Goal: Task Accomplishment & Management: Manage account settings

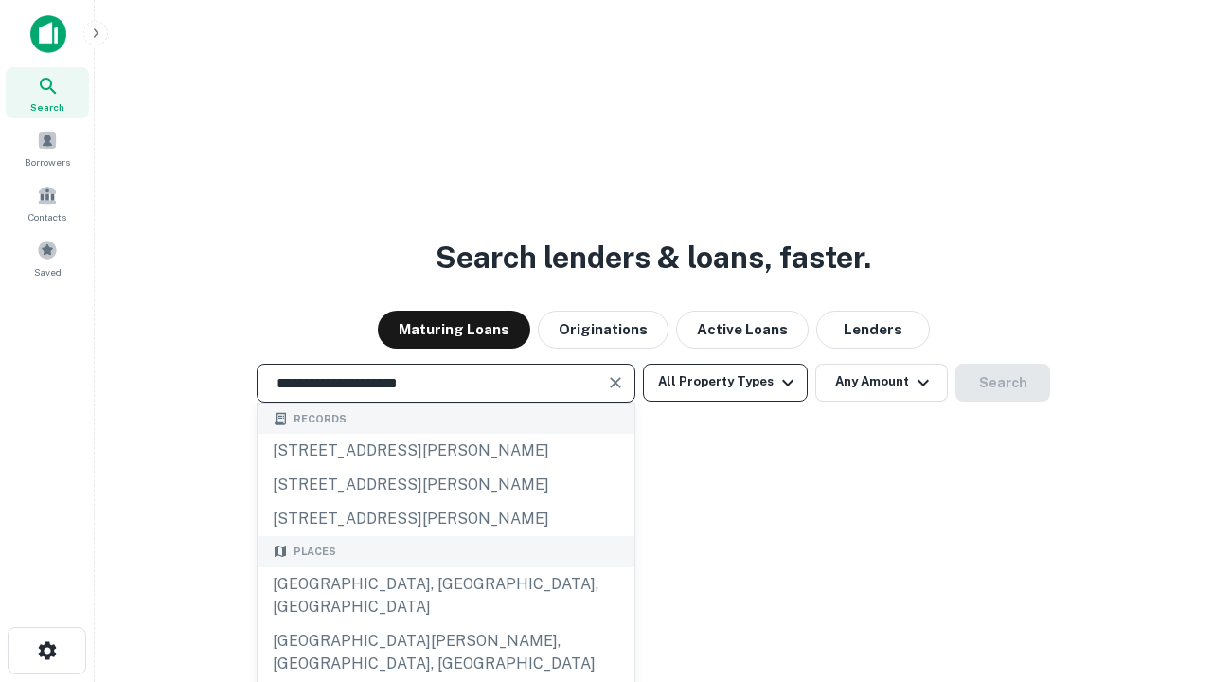
click at [445, 624] on div "Santa Monica, CA, USA" at bounding box center [446, 595] width 377 height 57
click at [725, 382] on button "All Property Types" at bounding box center [725, 383] width 165 height 38
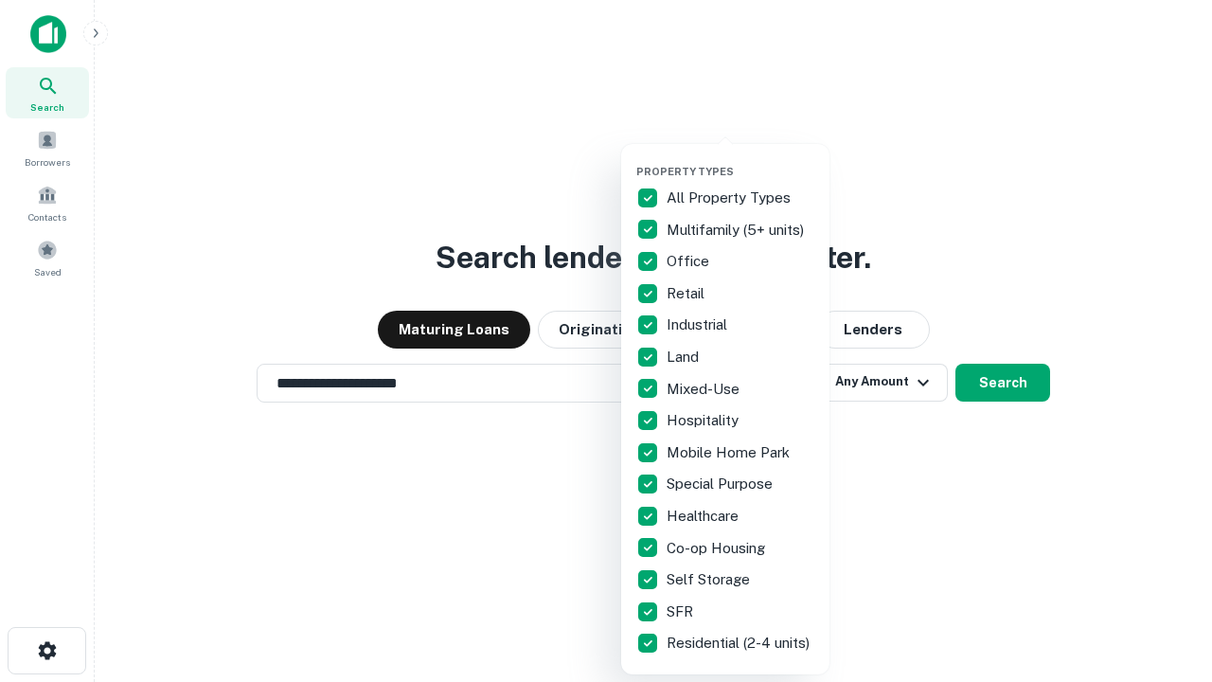
type input "**********"
click at [740, 159] on button "button" at bounding box center [740, 159] width 208 height 1
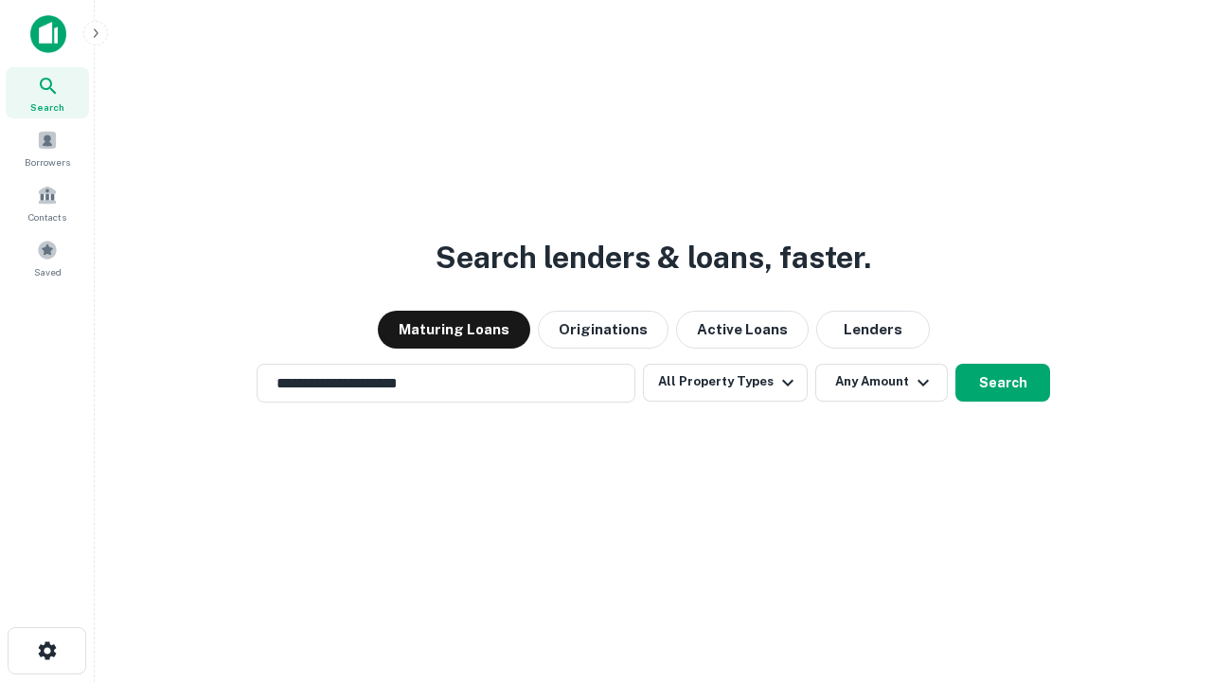
scroll to position [11, 228]
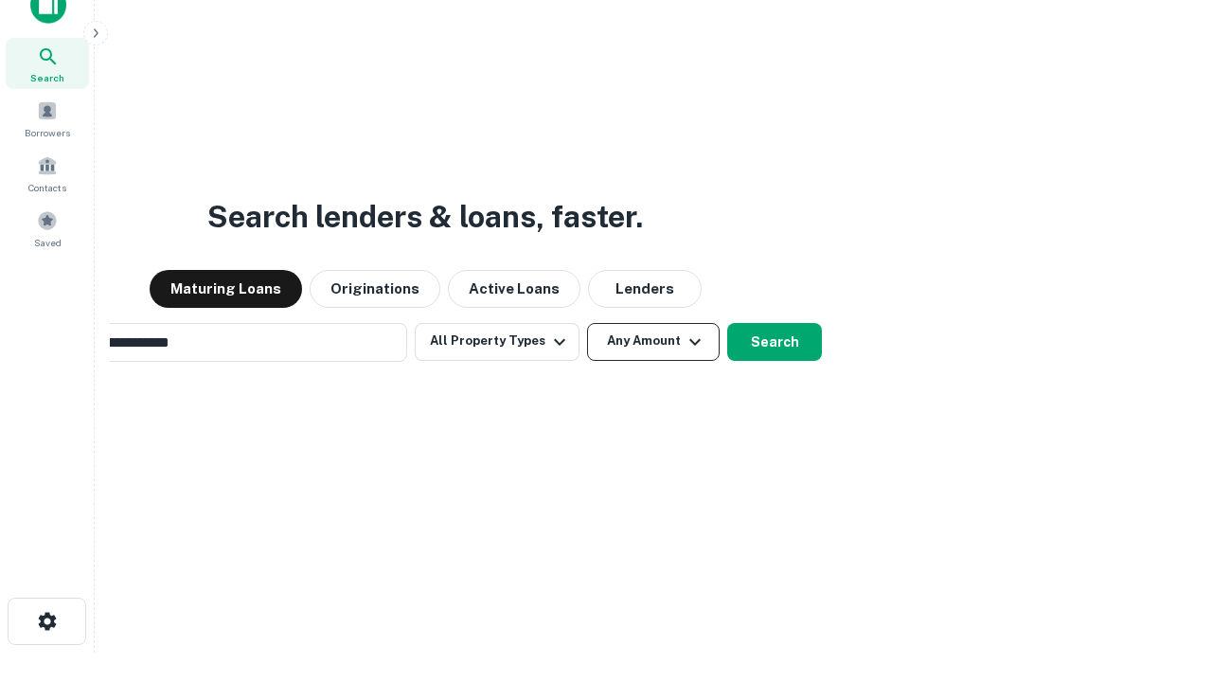
click at [587, 323] on button "Any Amount" at bounding box center [653, 342] width 133 height 38
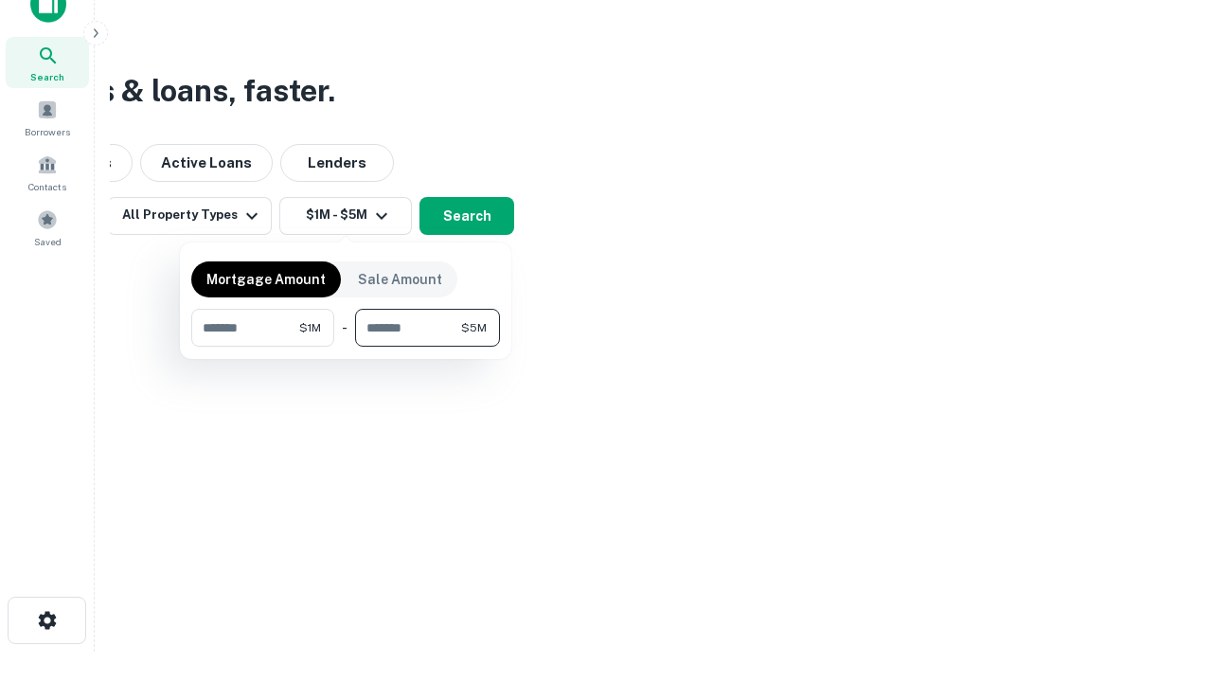
type input "*******"
click at [346, 347] on button "button" at bounding box center [345, 347] width 309 height 1
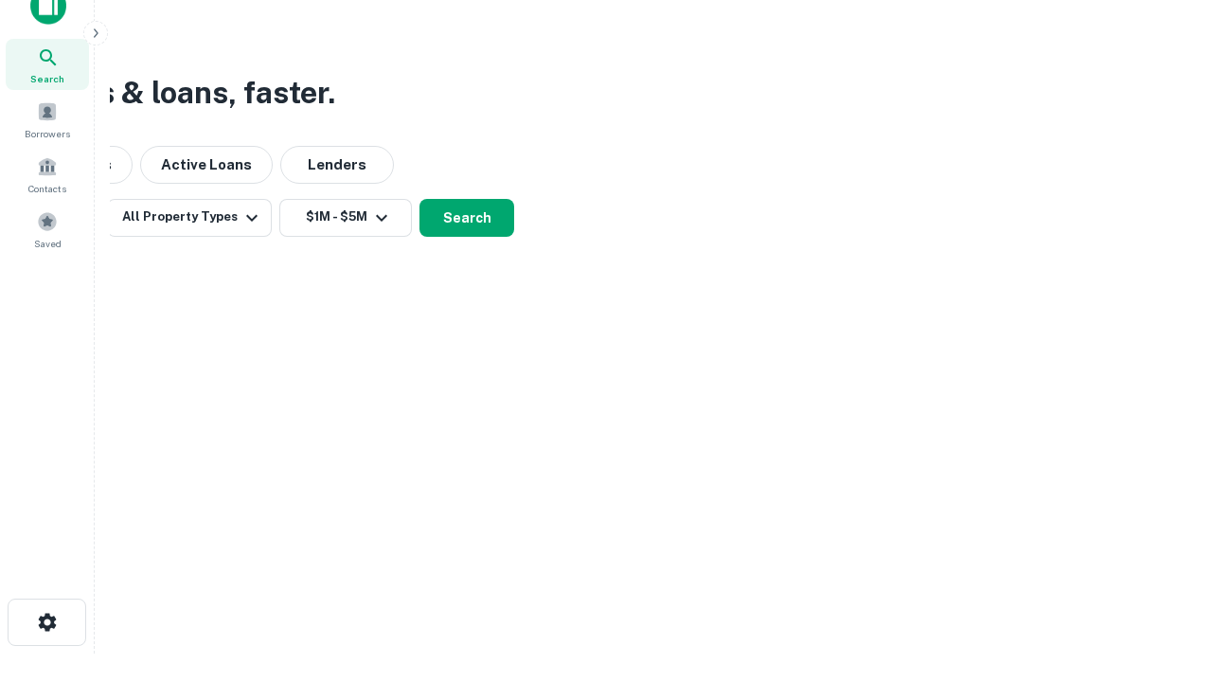
scroll to position [11, 349]
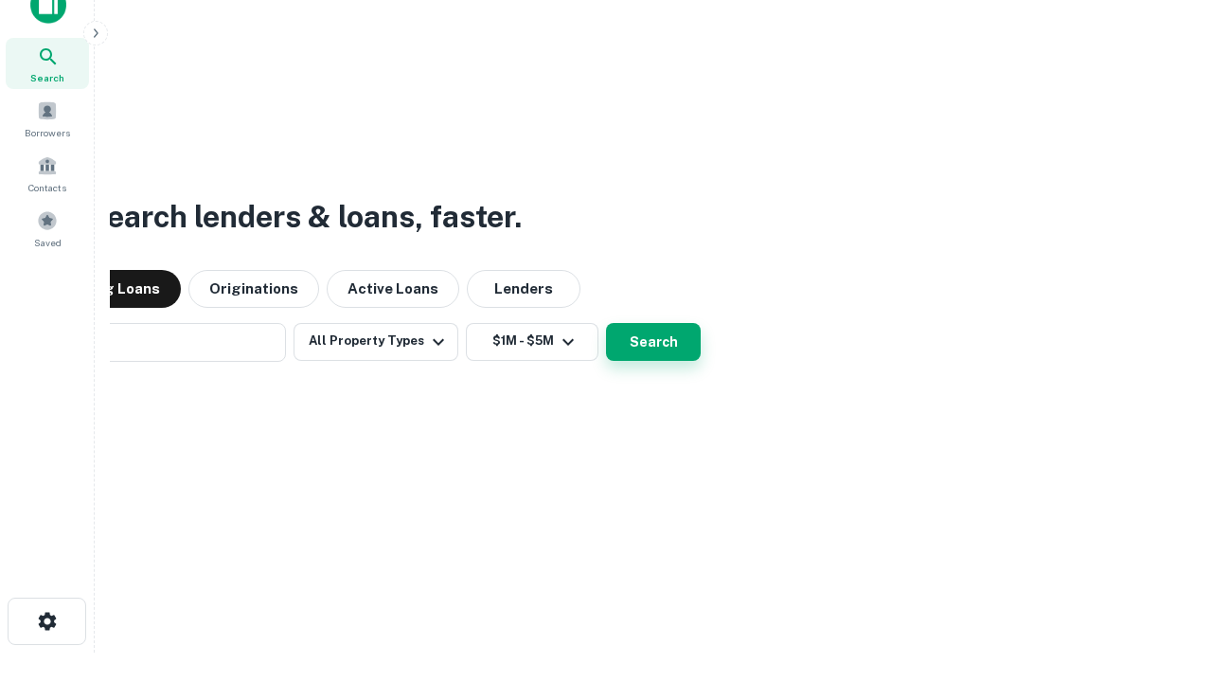
click at [606, 323] on button "Search" at bounding box center [653, 342] width 95 height 38
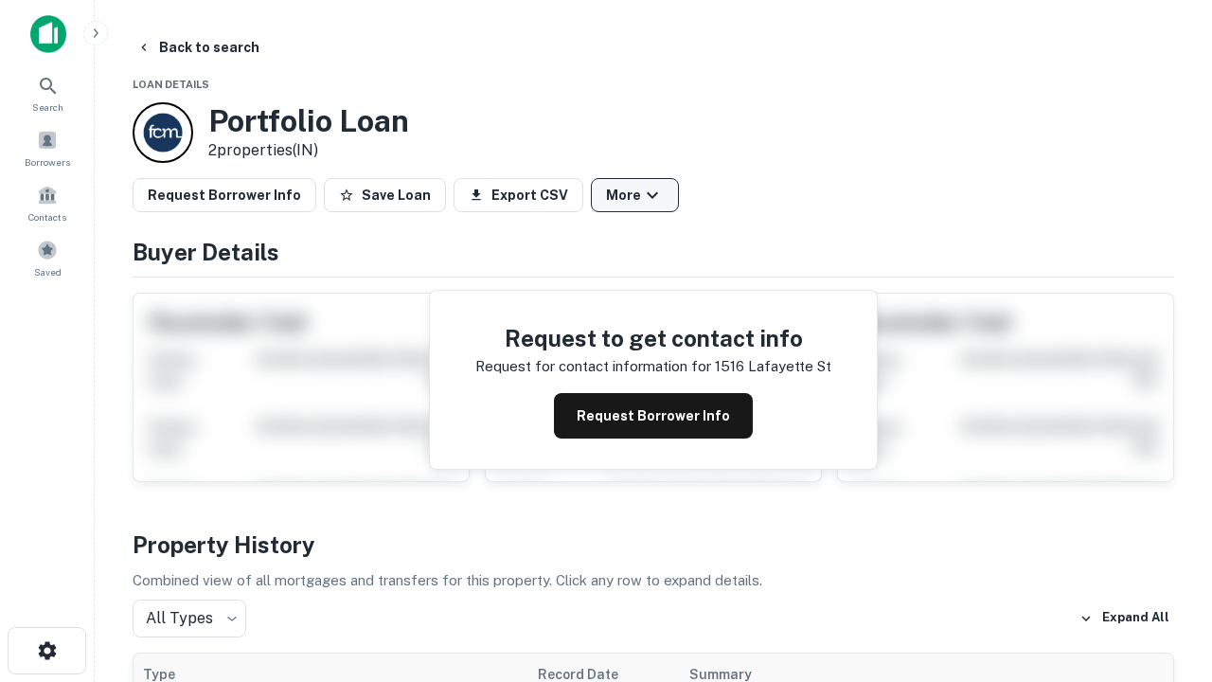
click at [634, 195] on button "More" at bounding box center [635, 195] width 88 height 34
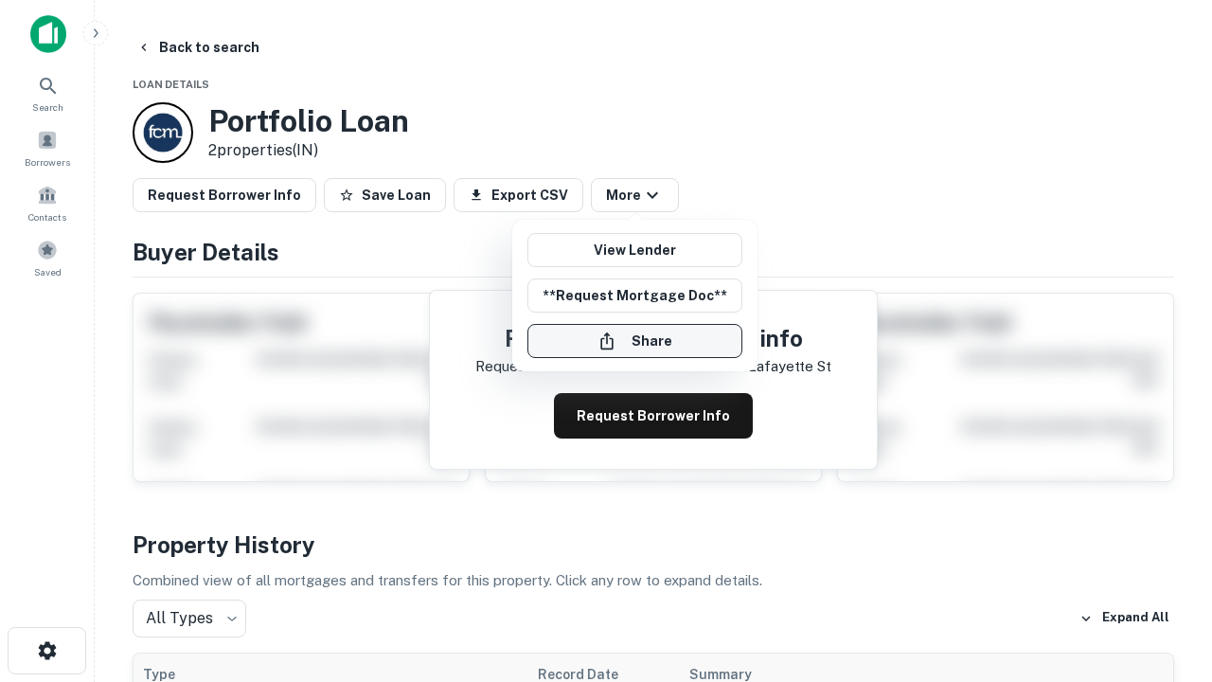
click at [634, 341] on button "Share" at bounding box center [634, 341] width 215 height 34
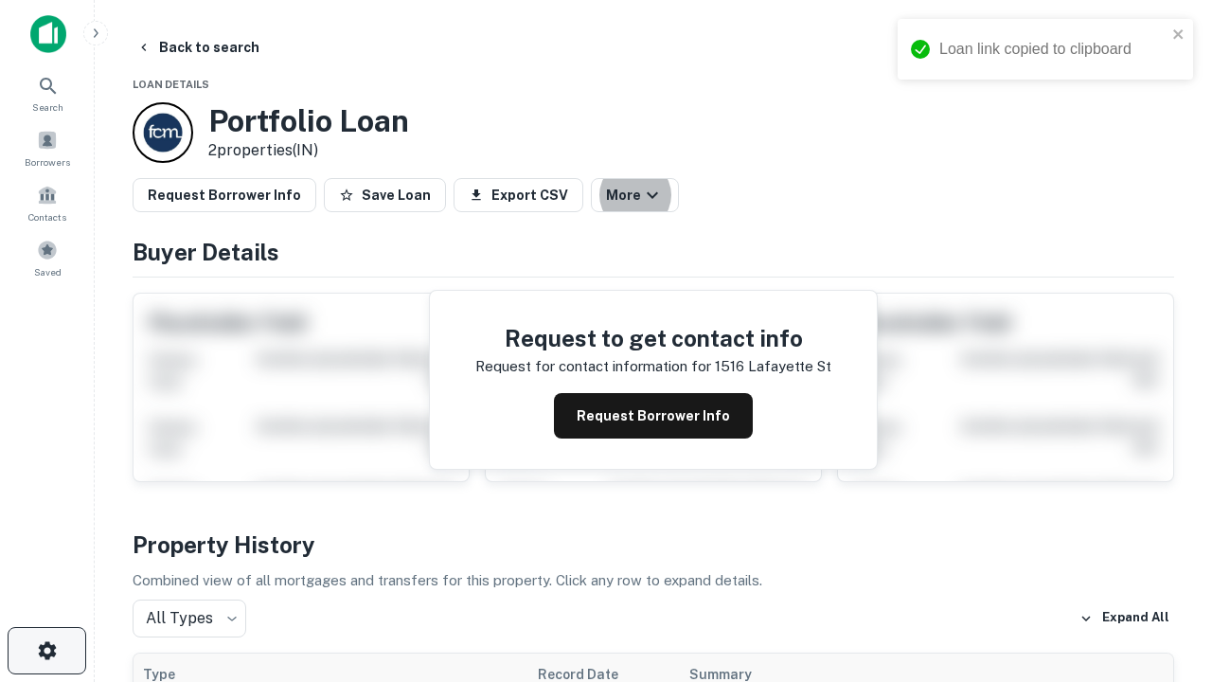
click at [46, 650] on icon "button" at bounding box center [47, 650] width 23 height 23
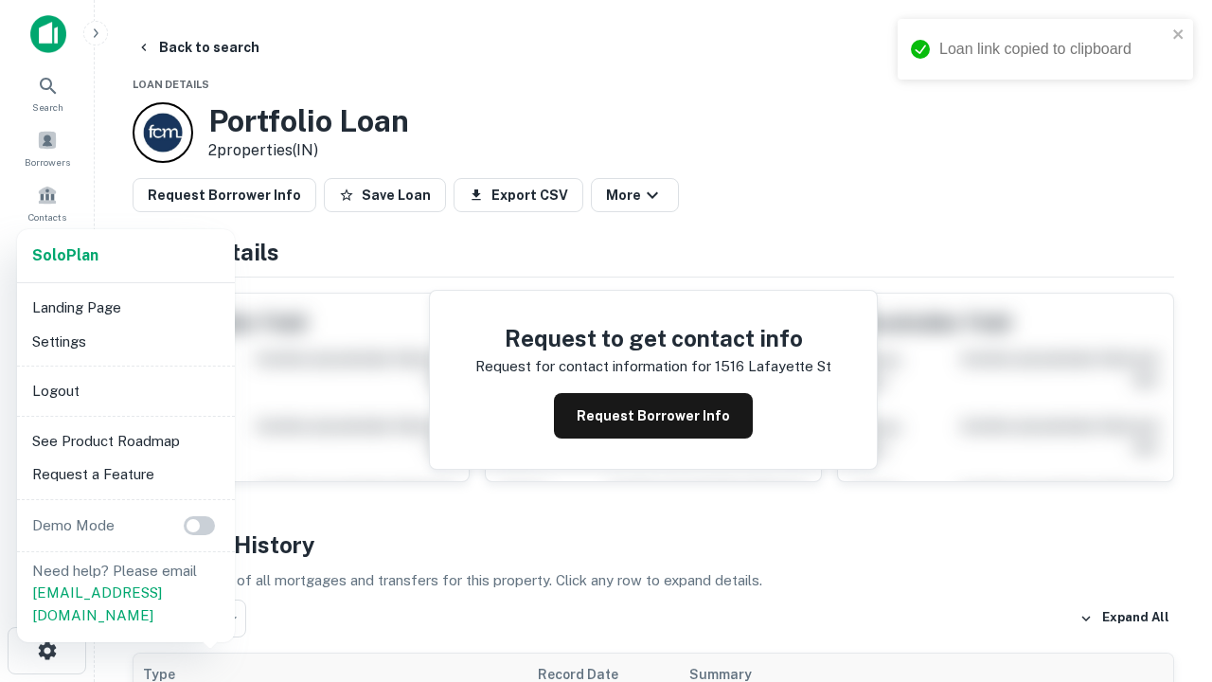
click at [125, 390] on li "Logout" at bounding box center [126, 391] width 203 height 34
